Goal: Task Accomplishment & Management: Complete application form

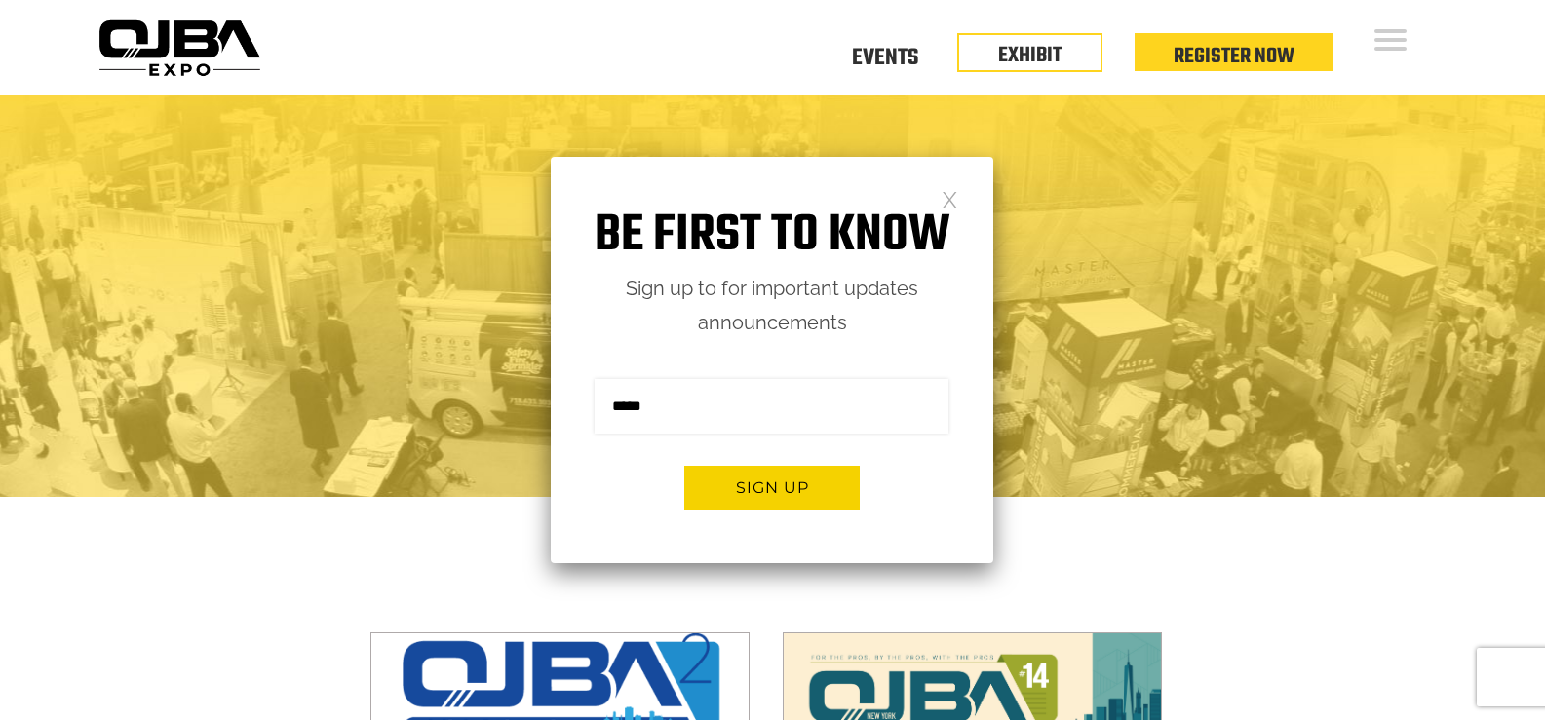
click at [951, 197] on link at bounding box center [950, 198] width 17 height 17
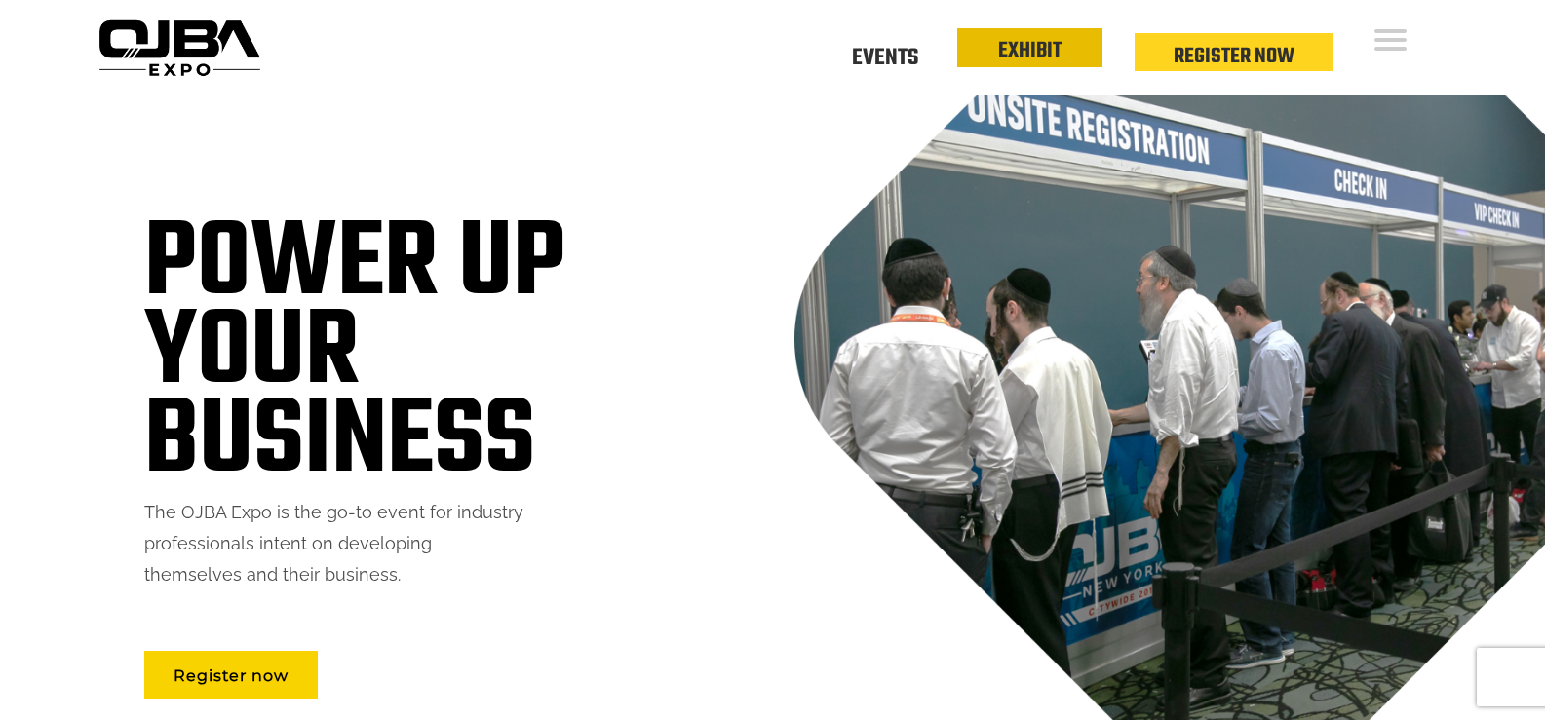
click at [1036, 66] on link "EXHIBIT" at bounding box center [1029, 50] width 63 height 33
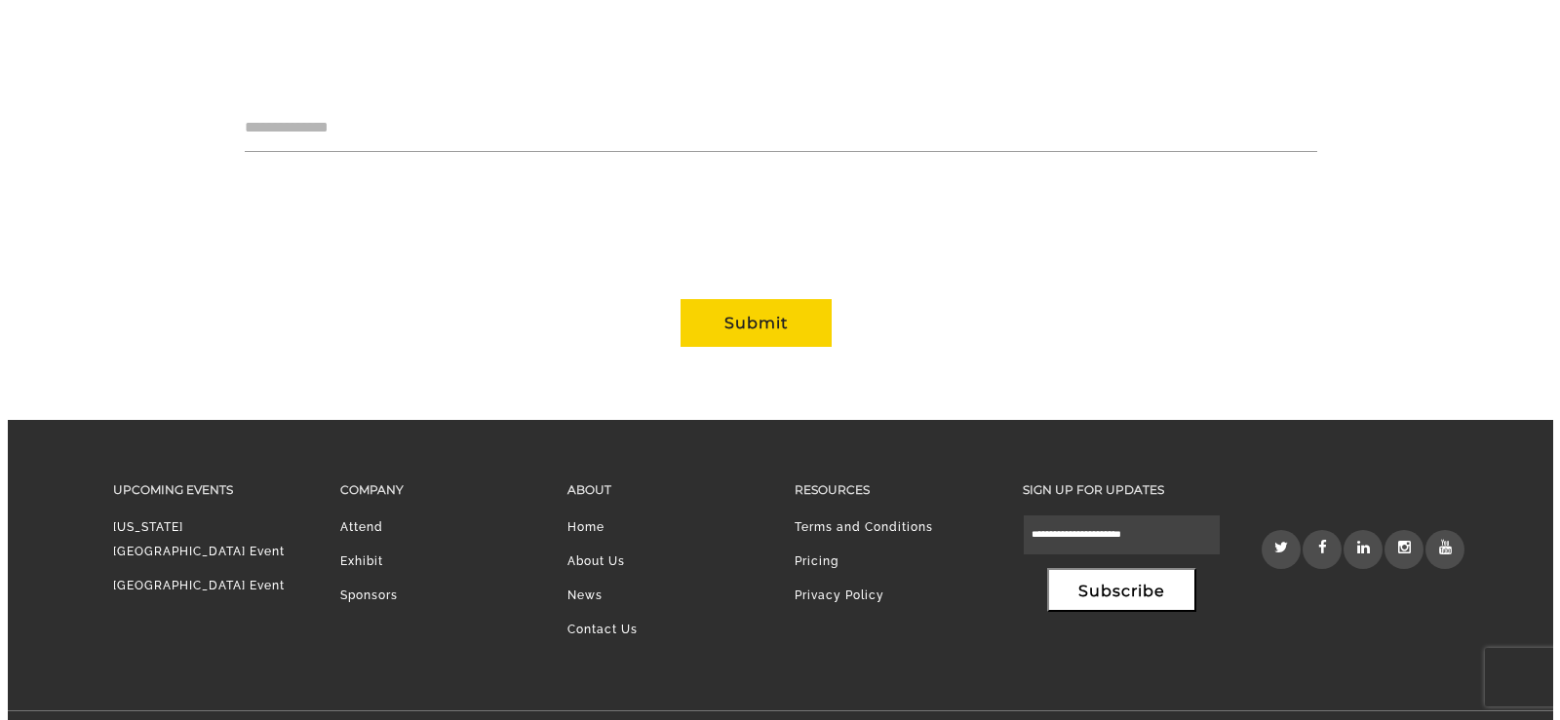
scroll to position [1462, 0]
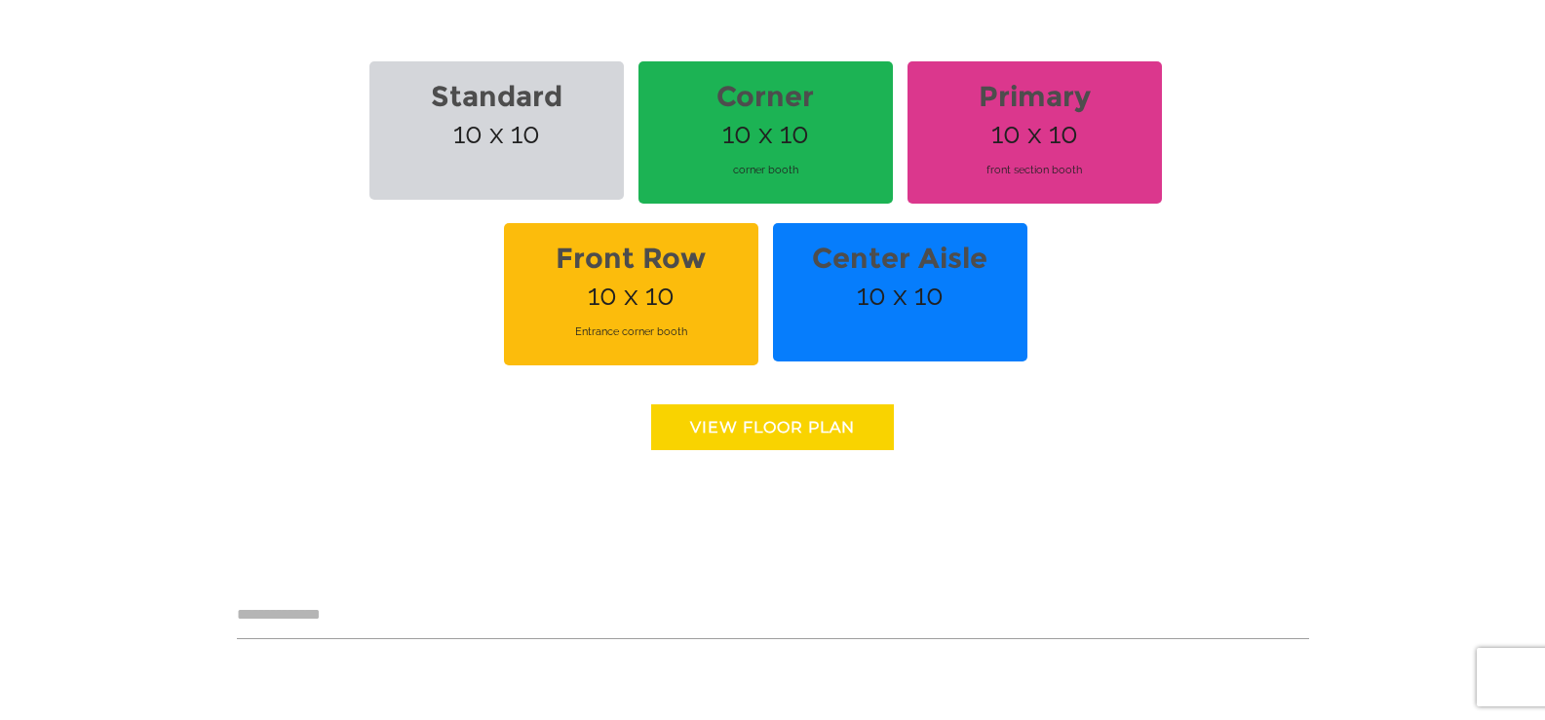
click at [728, 409] on link "View floor Plan" at bounding box center [772, 428] width 243 height 46
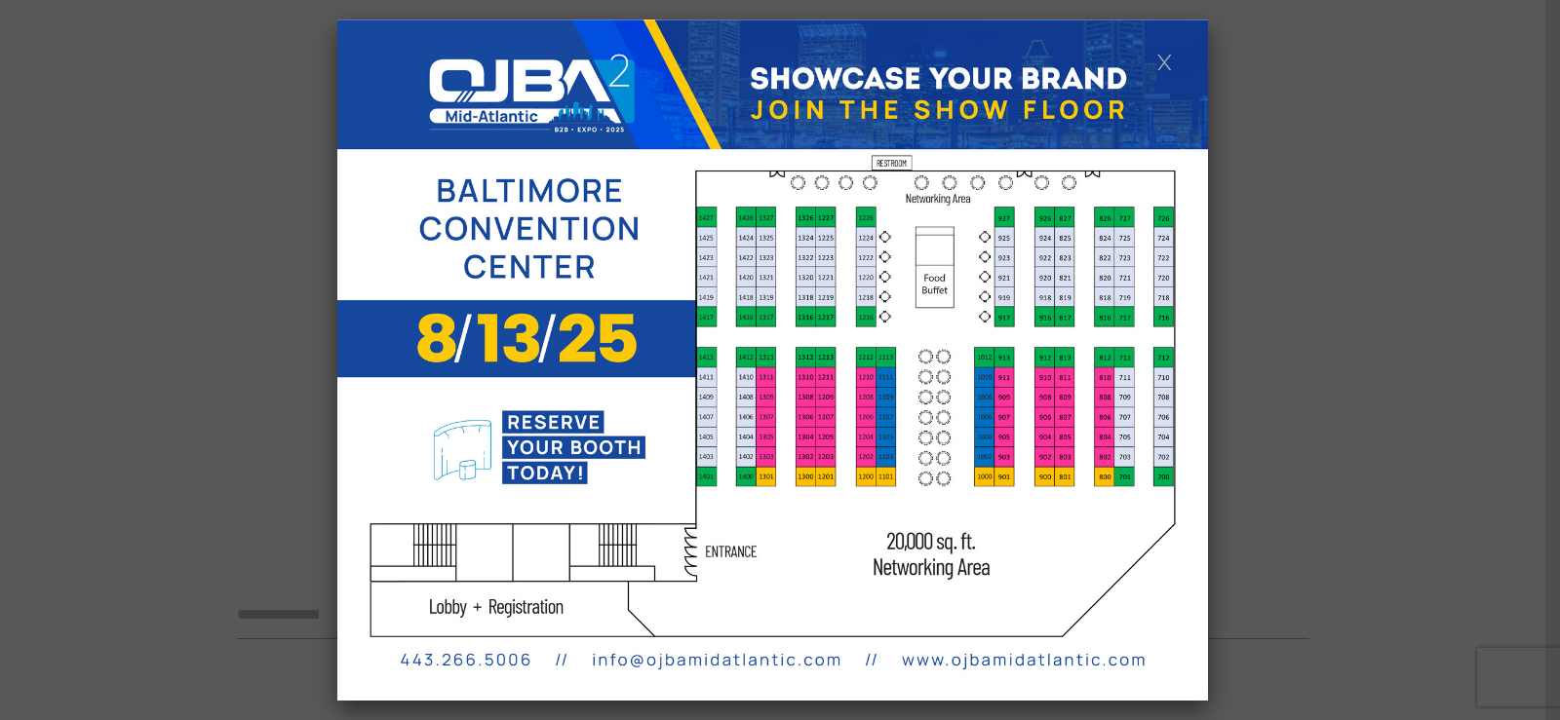
click at [1160, 58] on link at bounding box center [1164, 61] width 17 height 17
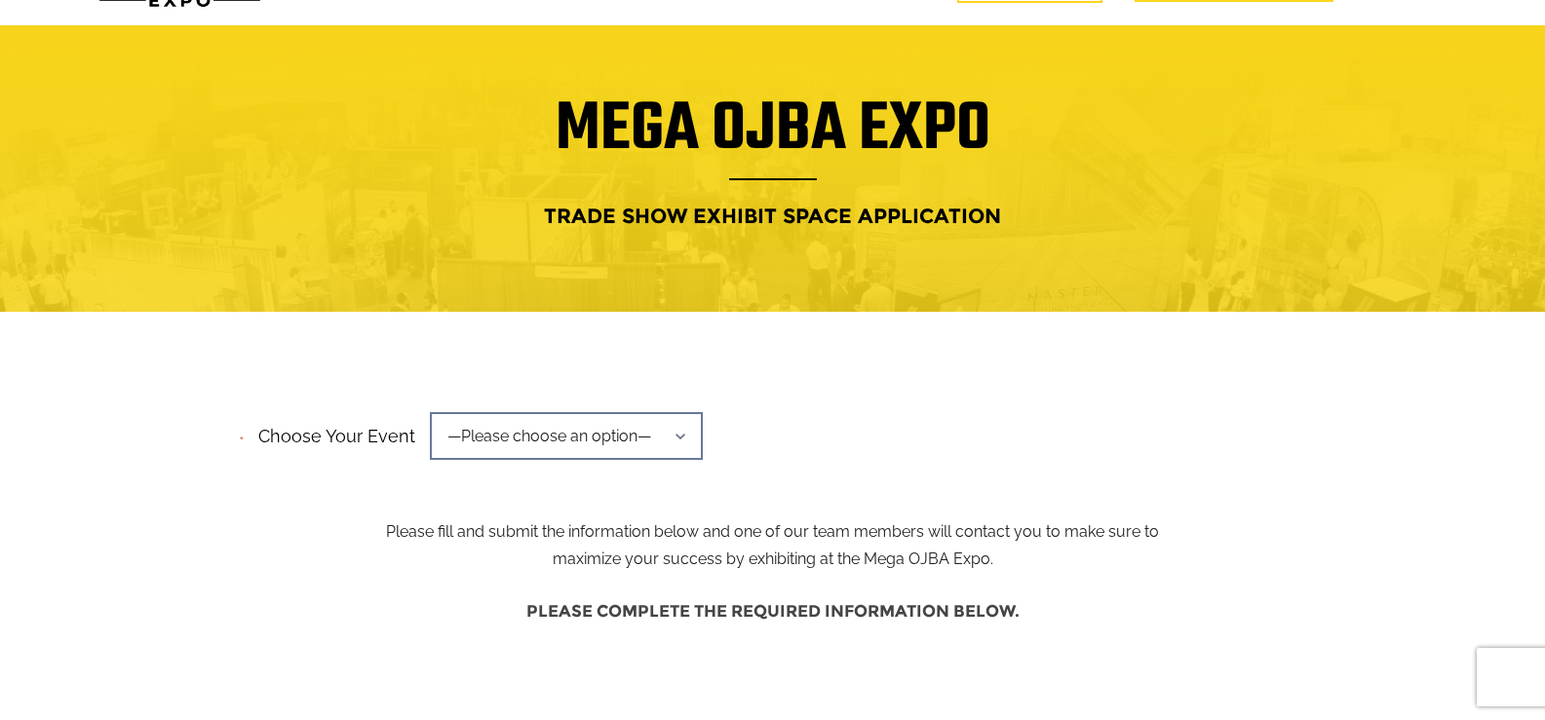
scroll to position [0, 0]
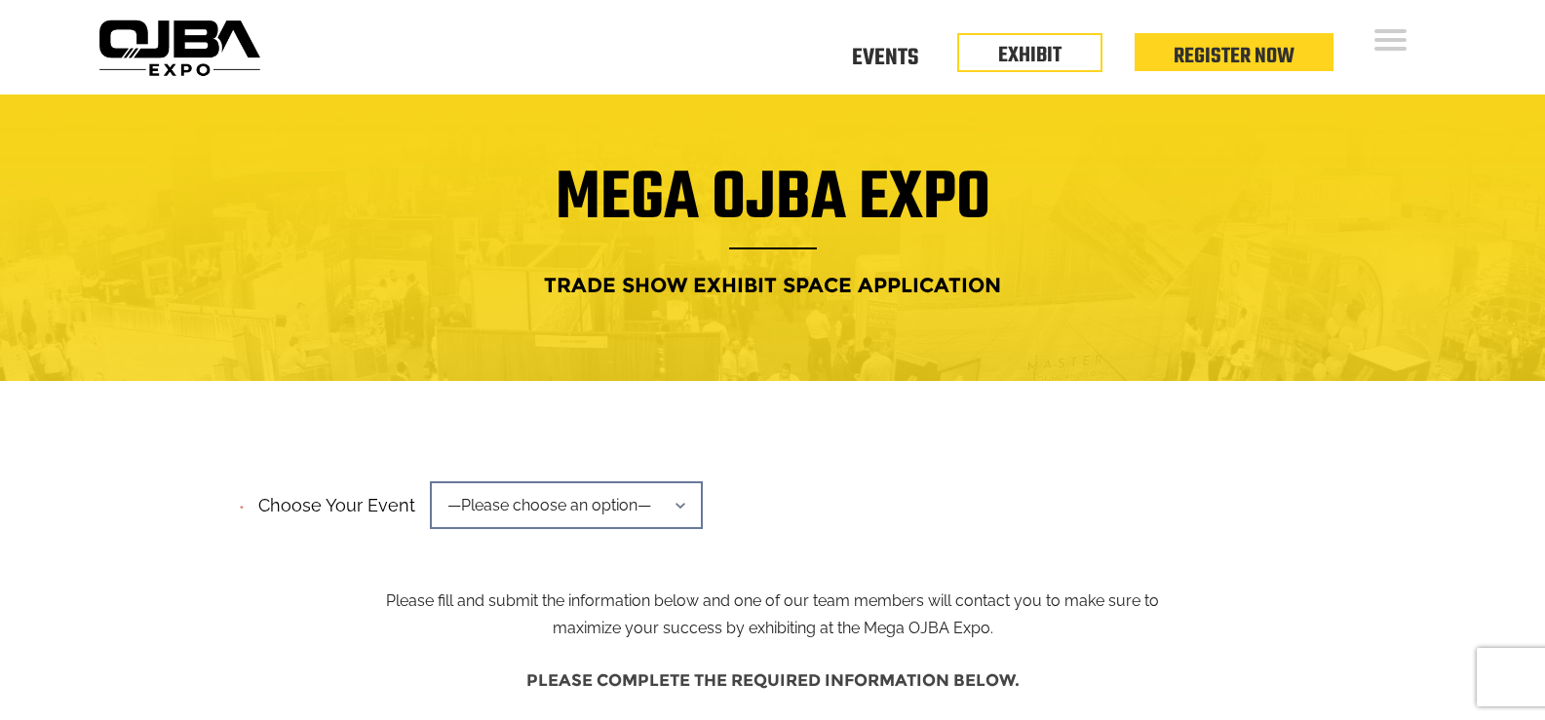
click at [679, 497] on span "—Please choose an option—" at bounding box center [566, 506] width 273 height 48
